Goal: Transaction & Acquisition: Purchase product/service

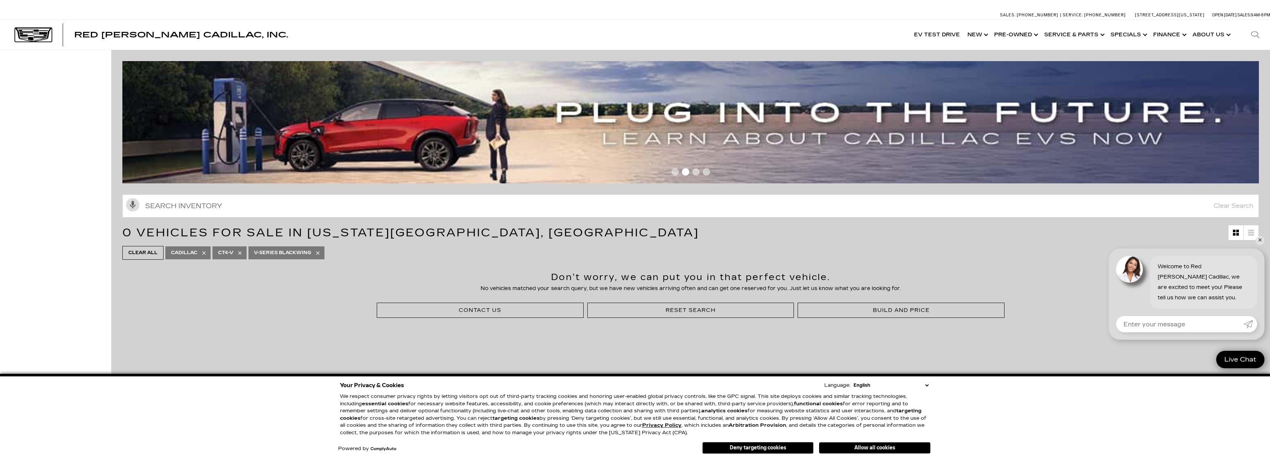
click at [34, 35] on img at bounding box center [33, 35] width 37 height 14
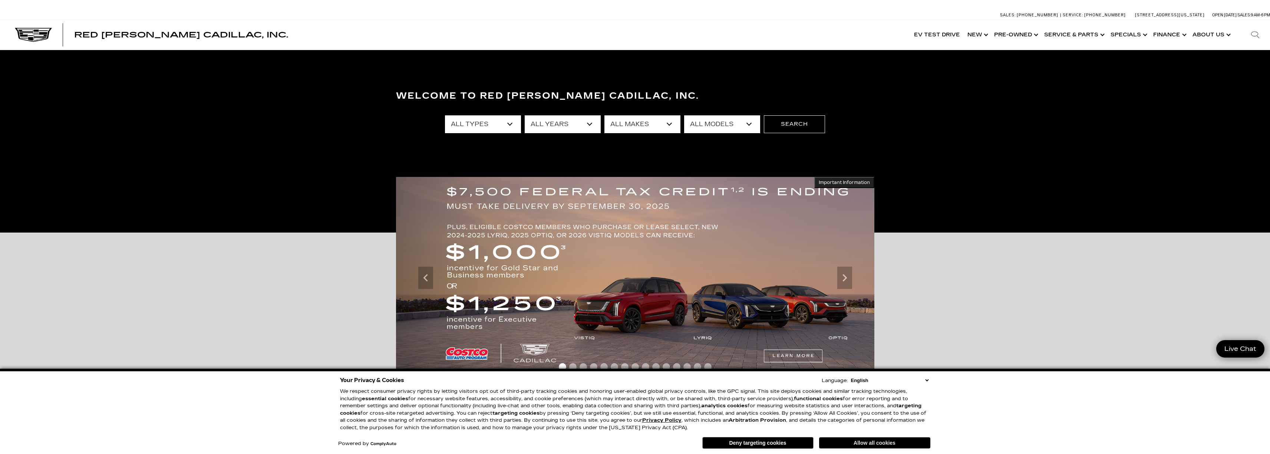
click at [891, 444] on button "Allow all cookies" at bounding box center [874, 442] width 111 height 11
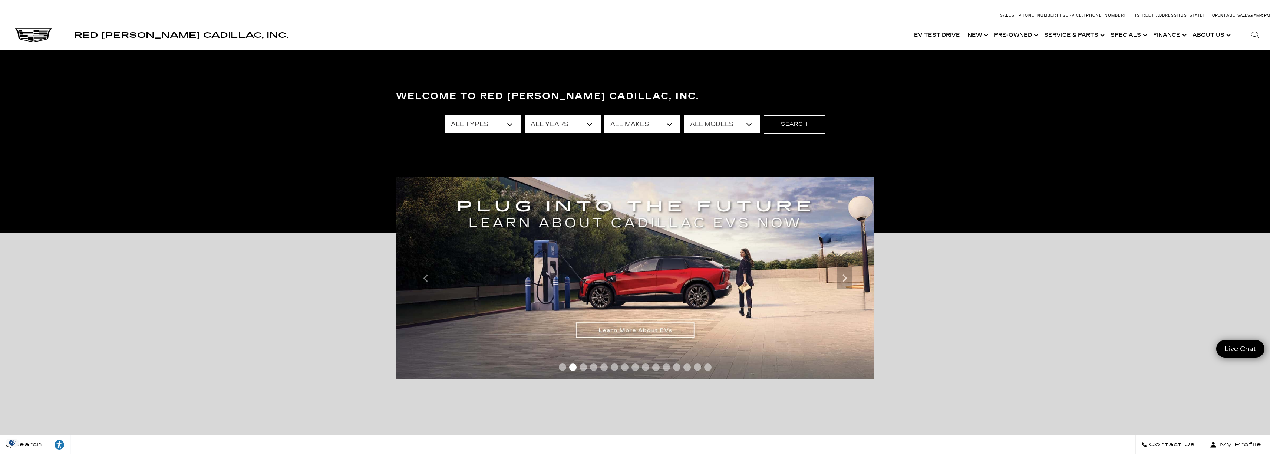
select select "New"
select select "2025"
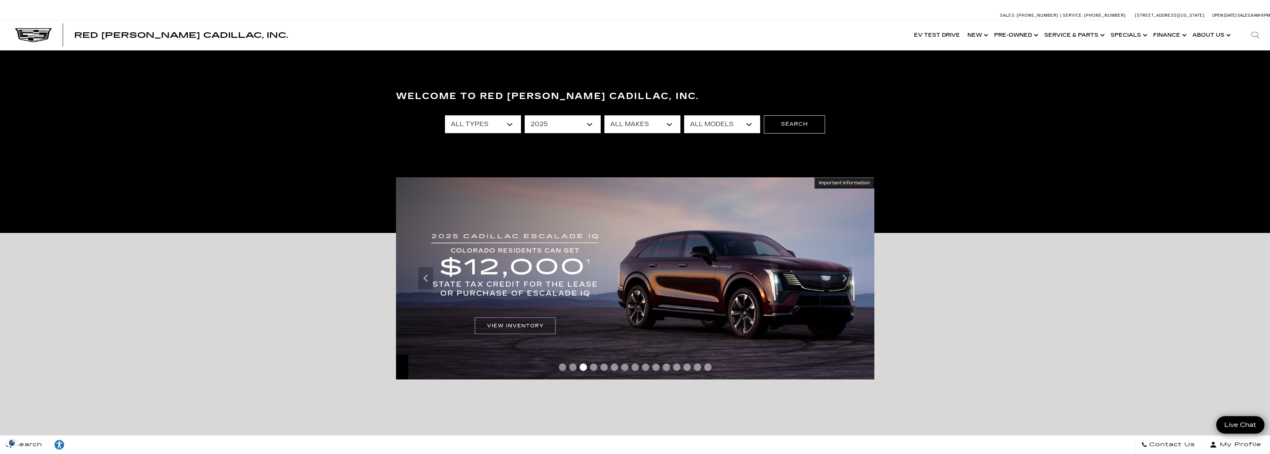
select select "Cadillac"
select select "CT4"
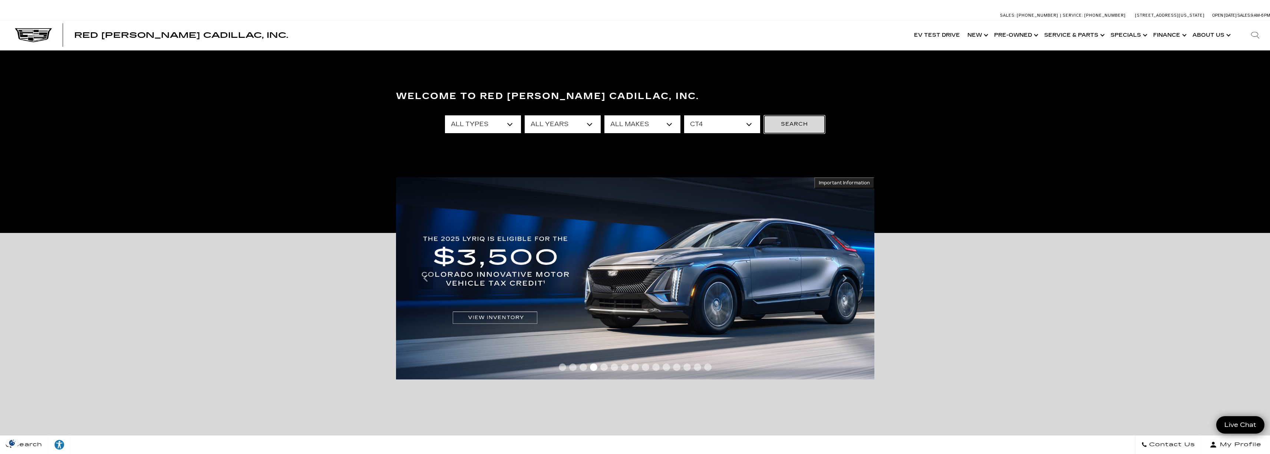
click at [802, 123] on button "Search" at bounding box center [794, 124] width 61 height 18
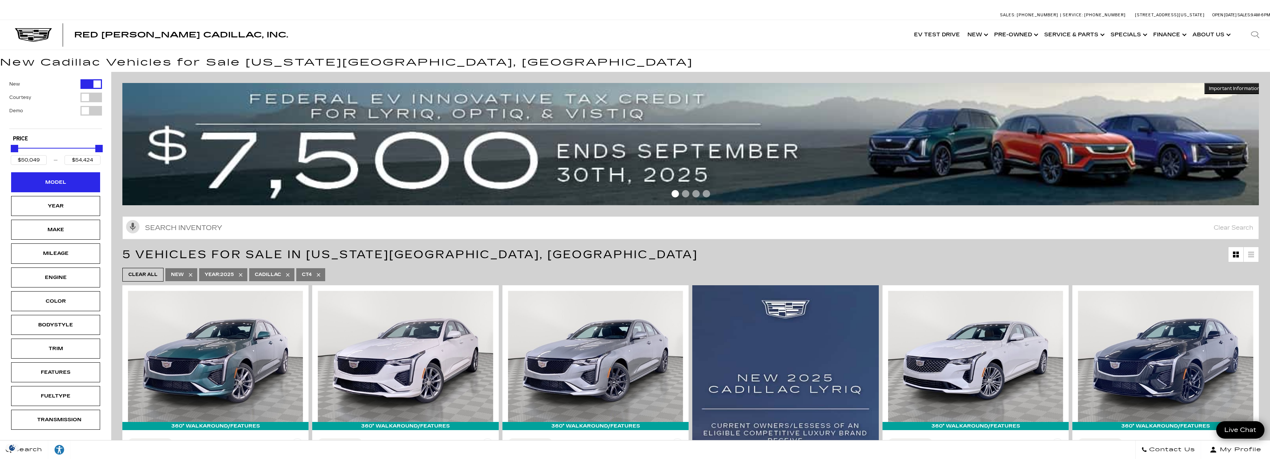
click at [68, 183] on div "Model" at bounding box center [55, 182] width 37 height 8
